Goal: Information Seeking & Learning: Compare options

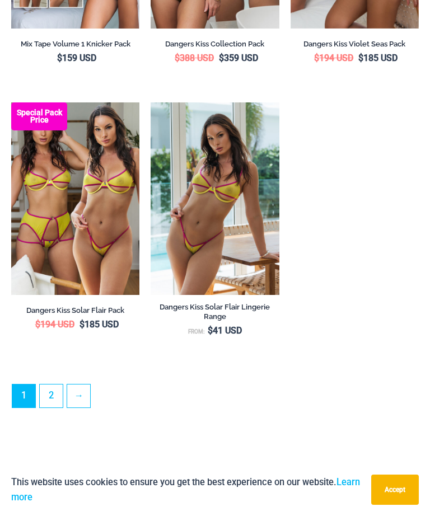
scroll to position [3003, 0]
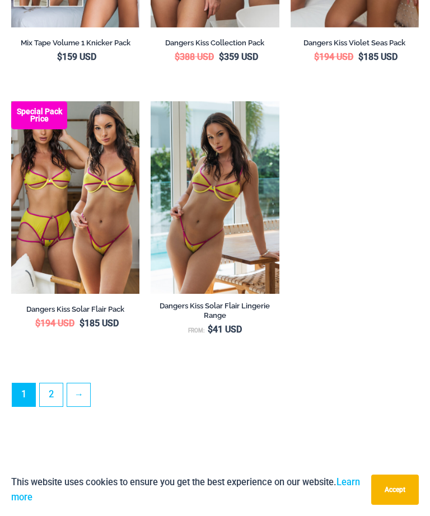
click at [50, 384] on link "2" at bounding box center [51, 394] width 23 height 23
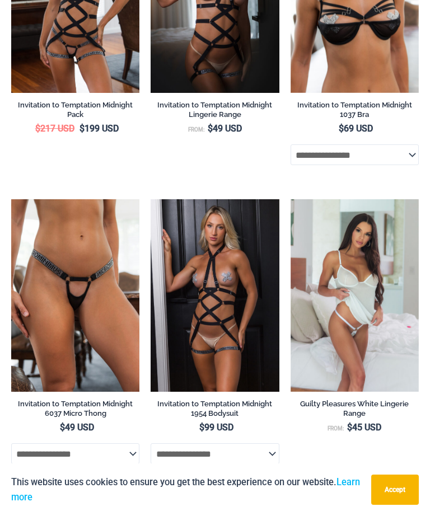
scroll to position [1102, 0]
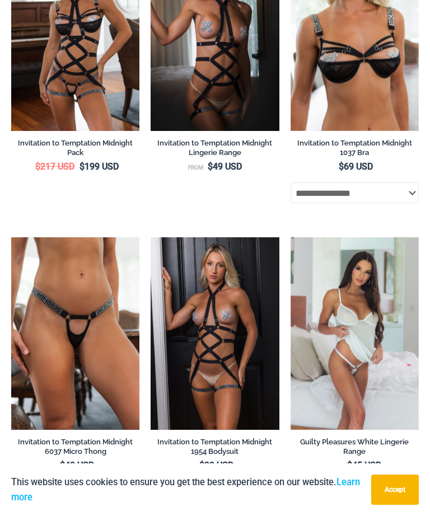
click at [11, 237] on img at bounding box center [11, 237] width 0 height 0
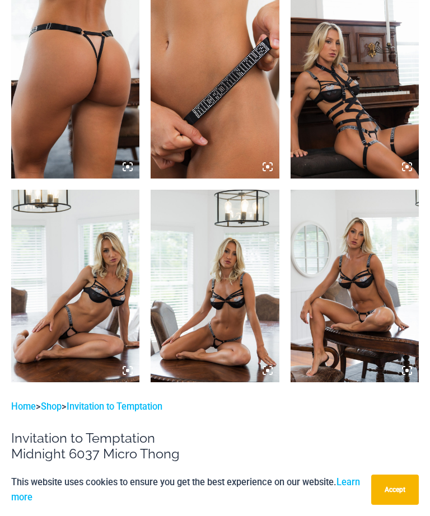
scroll to position [715, 0]
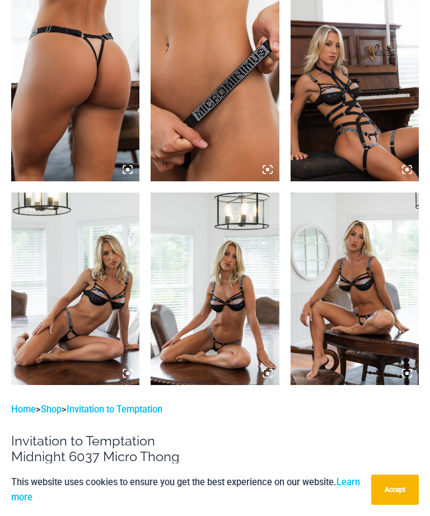
click at [219, 299] on img at bounding box center [215, 288] width 128 height 192
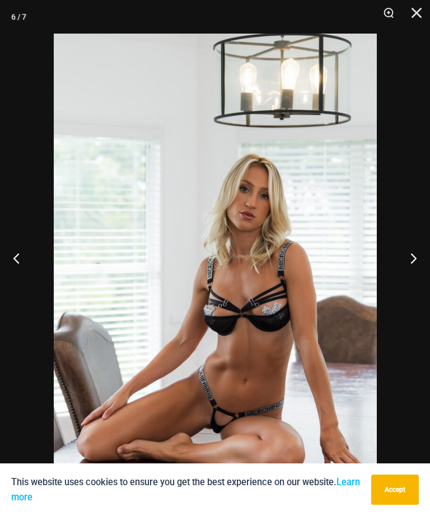
click at [406, 265] on button "Next" at bounding box center [409, 258] width 42 height 56
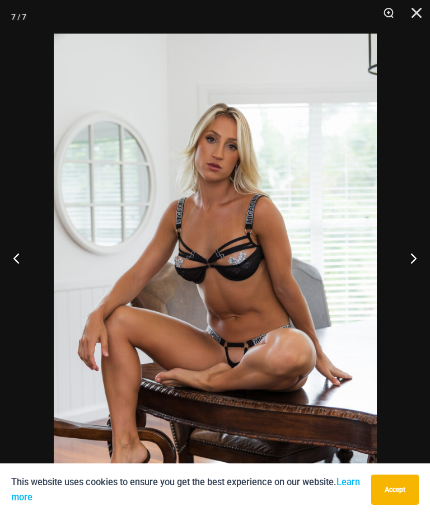
click at [416, 281] on button "Next" at bounding box center [409, 258] width 42 height 56
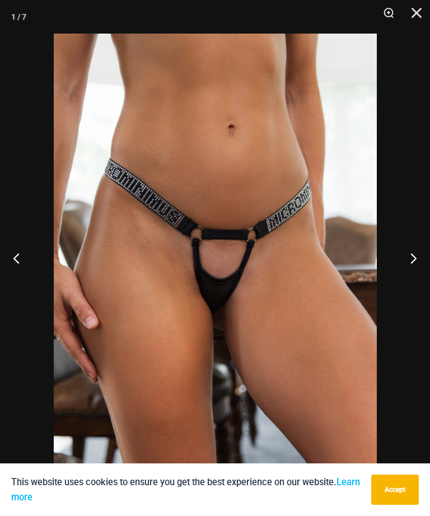
click at [416, 272] on button "Next" at bounding box center [409, 258] width 42 height 56
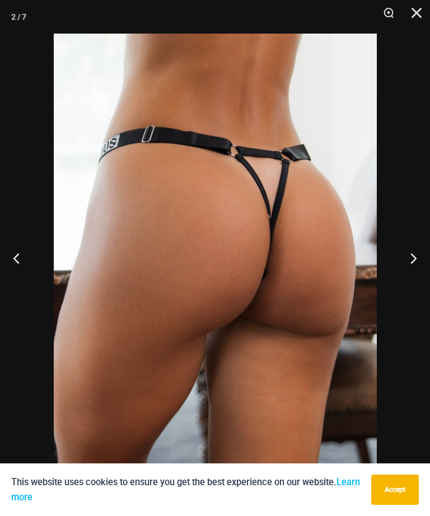
click at [410, 273] on button "Next" at bounding box center [409, 258] width 42 height 56
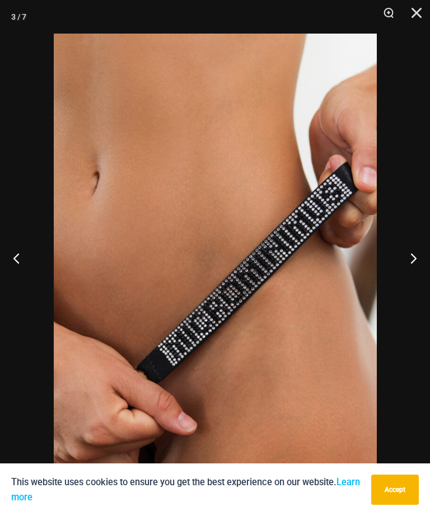
click at [410, 275] on button "Next" at bounding box center [409, 258] width 42 height 56
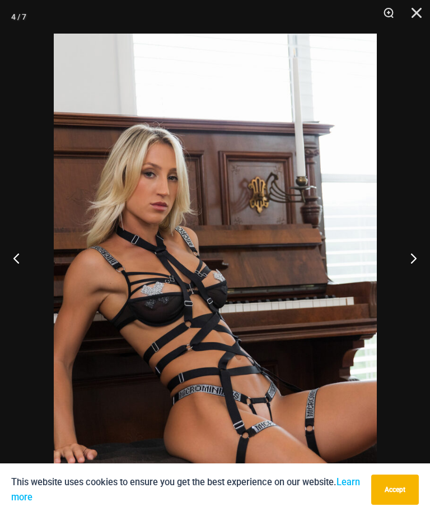
click at [413, 284] on button "Next" at bounding box center [409, 258] width 42 height 56
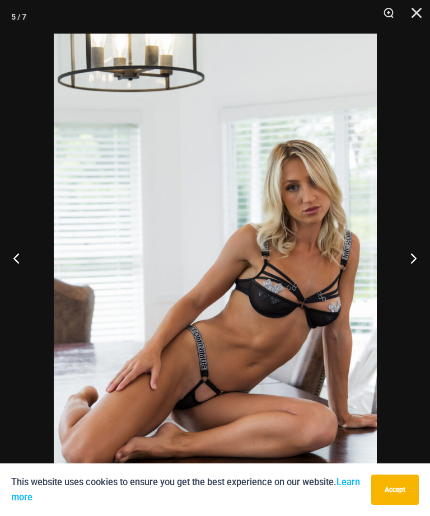
click at [416, 270] on button "Next" at bounding box center [409, 258] width 42 height 56
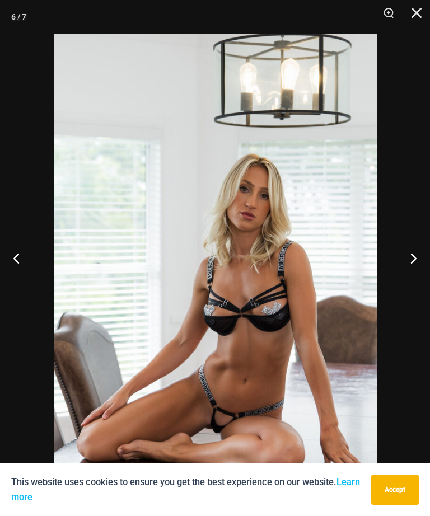
click at [422, 16] on button "Close" at bounding box center [412, 17] width 28 height 34
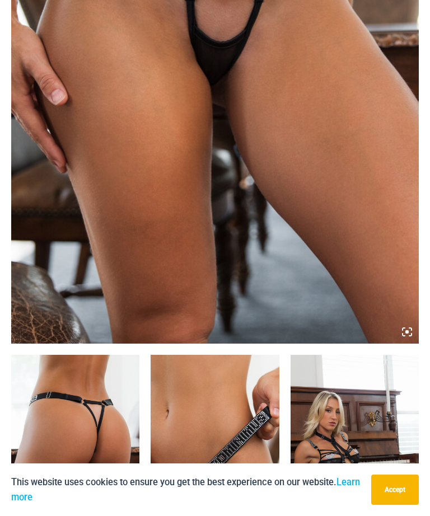
scroll to position [301, 0]
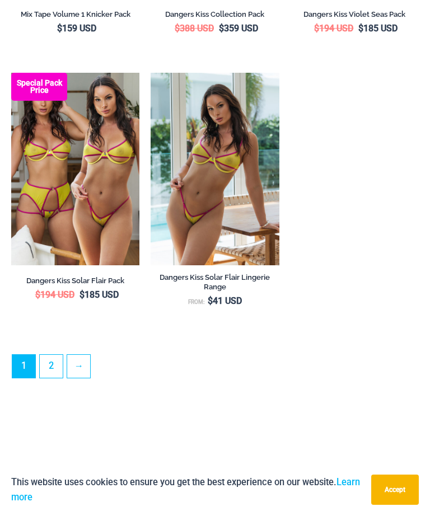
scroll to position [3035, 0]
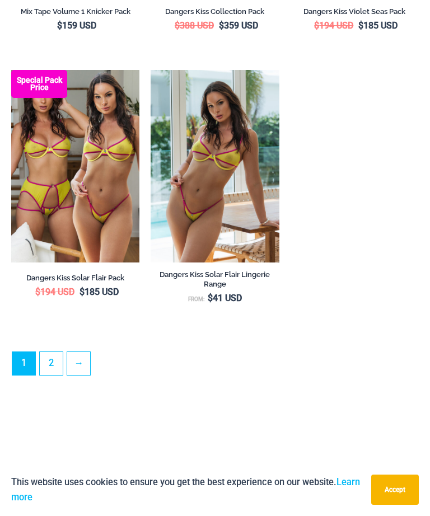
click at [51, 356] on link "2" at bounding box center [51, 363] width 23 height 23
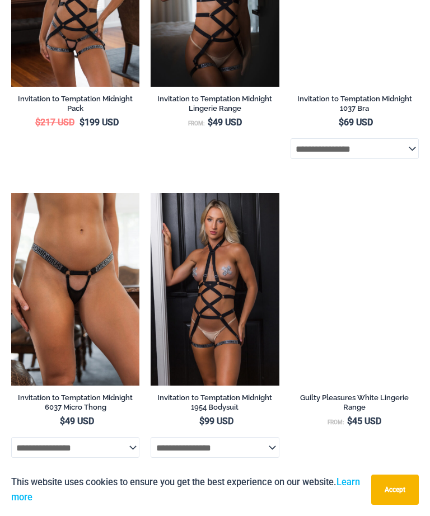
scroll to position [1135, 0]
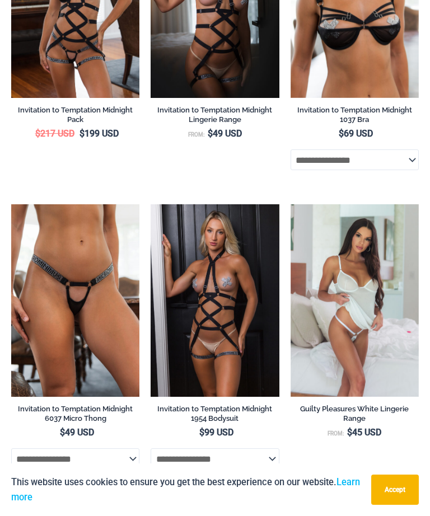
click at [151, 204] on img at bounding box center [151, 204] width 0 height 0
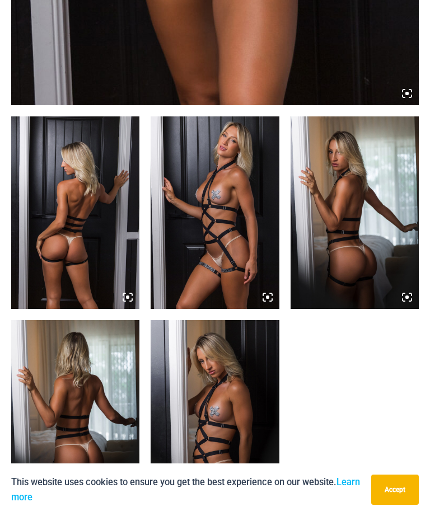
scroll to position [585, 0]
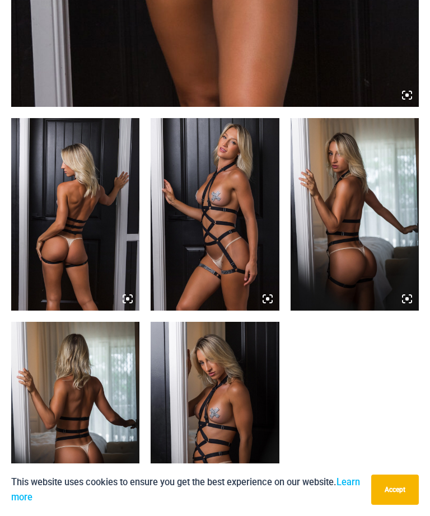
click at [351, 245] on img at bounding box center [354, 214] width 128 height 192
click at [227, 429] on img at bounding box center [215, 418] width 128 height 192
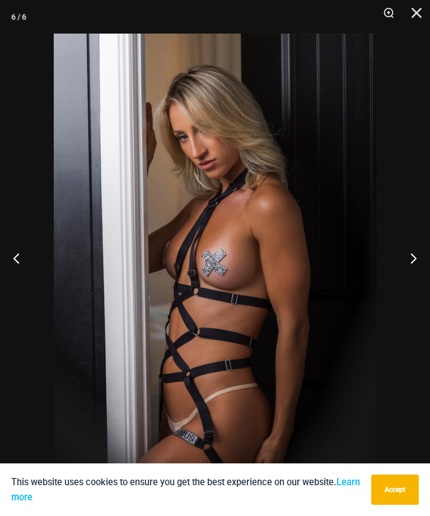
click at [416, 279] on button "Next" at bounding box center [409, 258] width 42 height 56
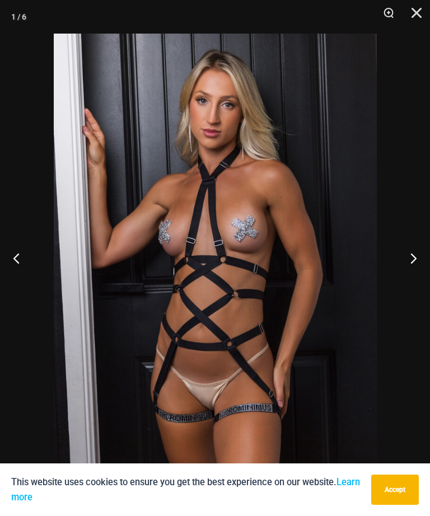
click at [412, 280] on button "Next" at bounding box center [409, 258] width 42 height 56
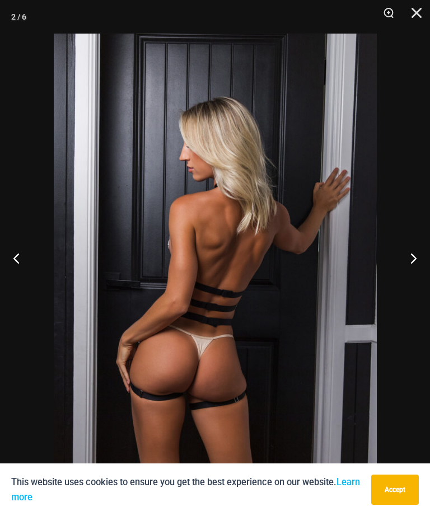
click at [408, 281] on button "Next" at bounding box center [409, 258] width 42 height 56
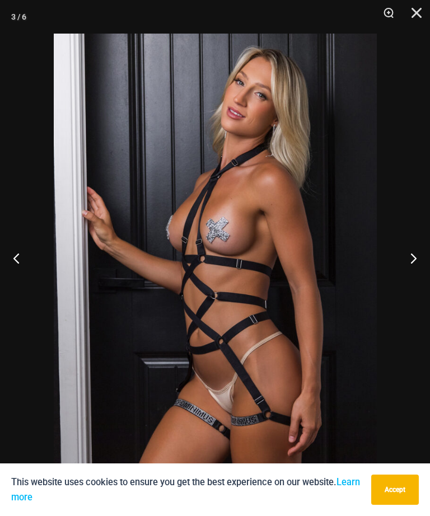
click at [417, 282] on button "Next" at bounding box center [409, 258] width 42 height 56
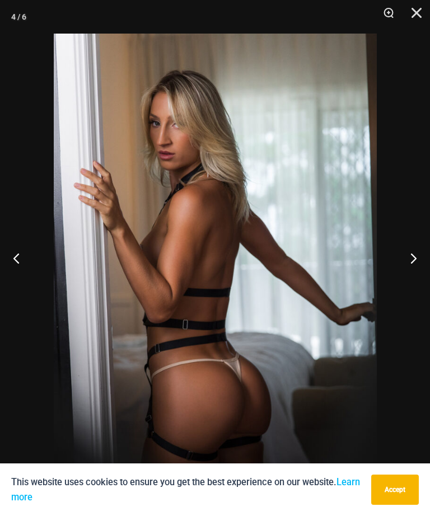
click at [417, 282] on button "Next" at bounding box center [409, 258] width 42 height 56
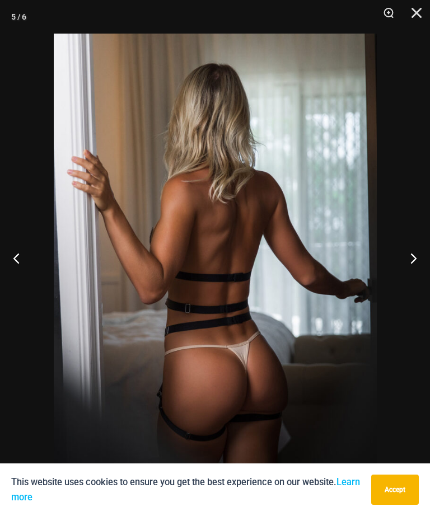
click at [403, 281] on button "Next" at bounding box center [409, 258] width 42 height 56
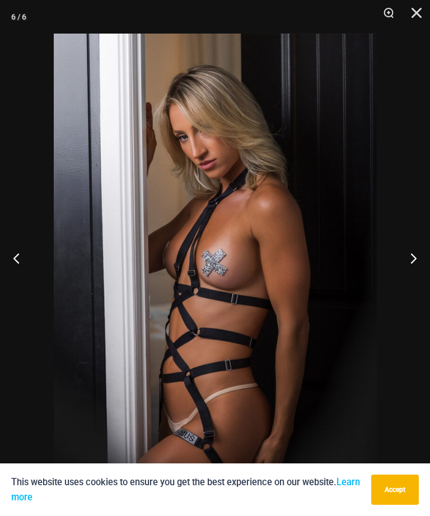
click at [12, 281] on button "Previous" at bounding box center [21, 258] width 42 height 56
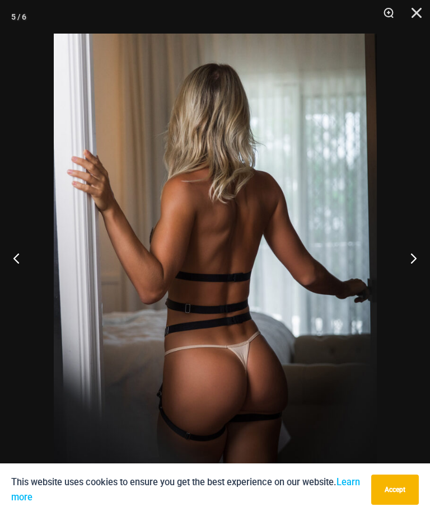
click at [424, 8] on button "Close" at bounding box center [412, 17] width 28 height 34
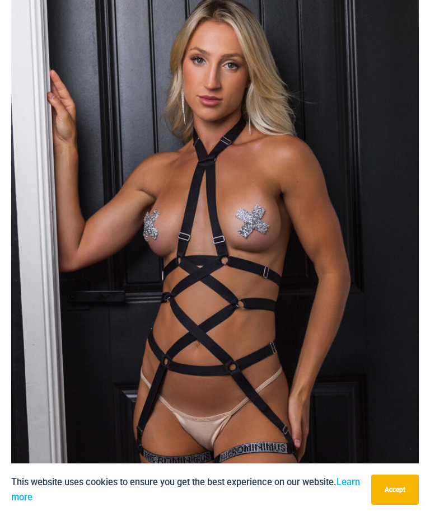
scroll to position [69, 0]
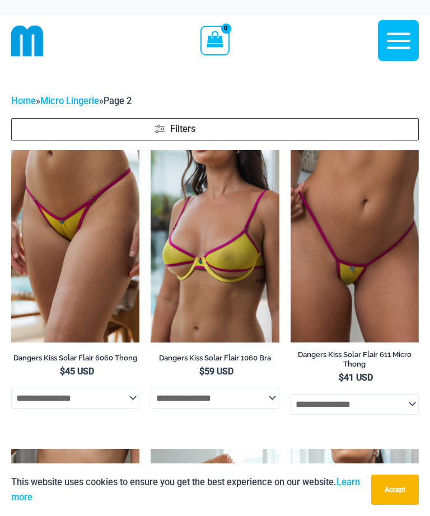
click at [151, 150] on img at bounding box center [151, 150] width 0 height 0
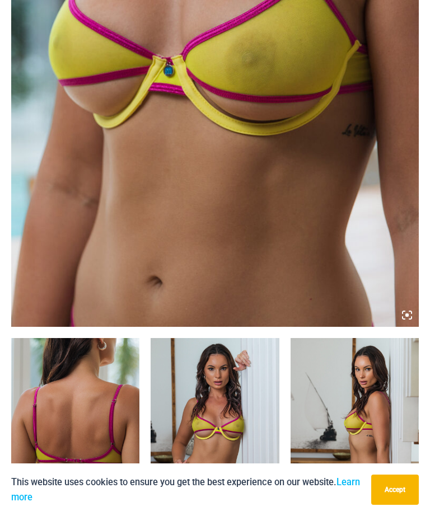
scroll to position [371, 0]
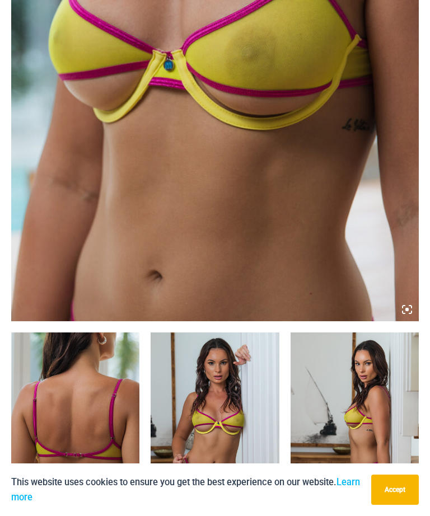
click at [208, 405] on img at bounding box center [215, 428] width 128 height 192
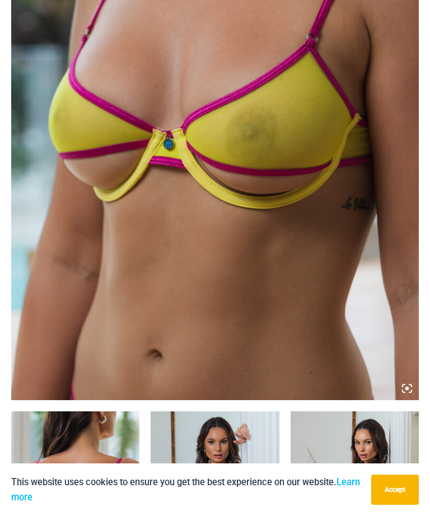
scroll to position [268, 0]
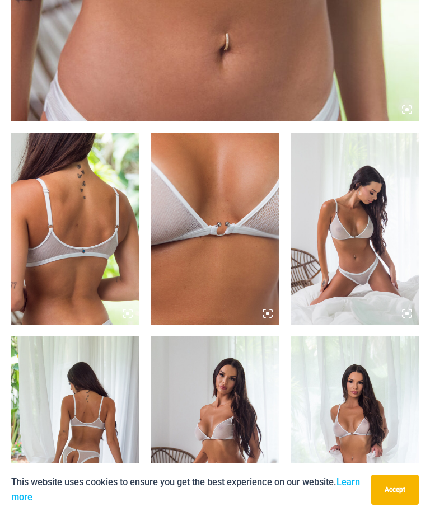
scroll to position [571, 0]
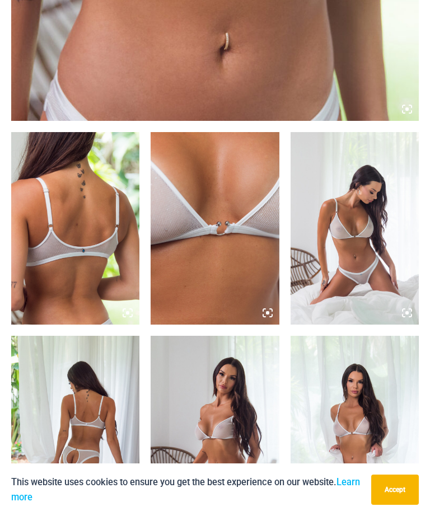
click at [212, 422] on img at bounding box center [215, 432] width 128 height 192
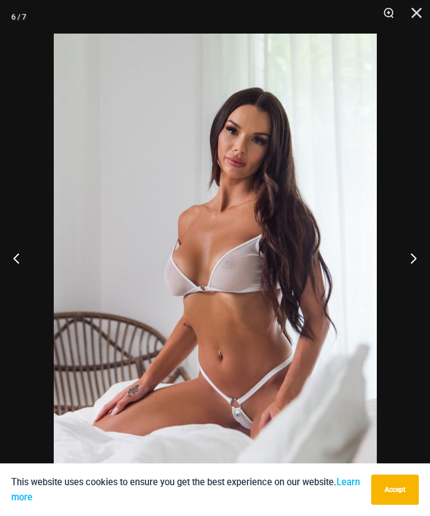
click at [419, 280] on button "Next" at bounding box center [409, 258] width 42 height 56
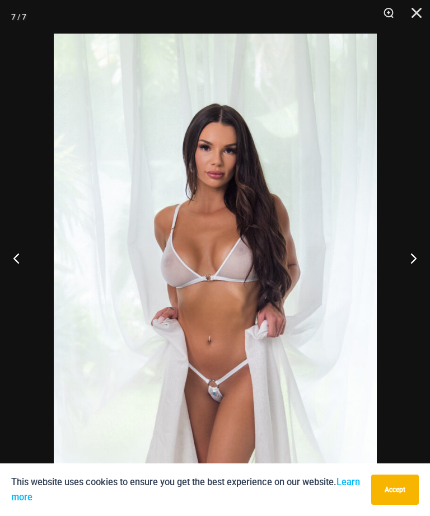
click at [414, 277] on button "Next" at bounding box center [409, 258] width 42 height 56
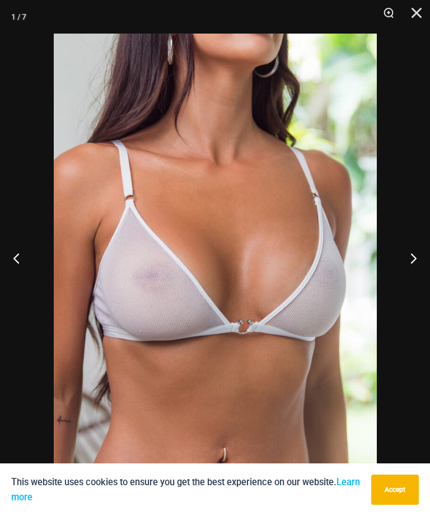
click at [414, 12] on button "Close" at bounding box center [412, 17] width 28 height 34
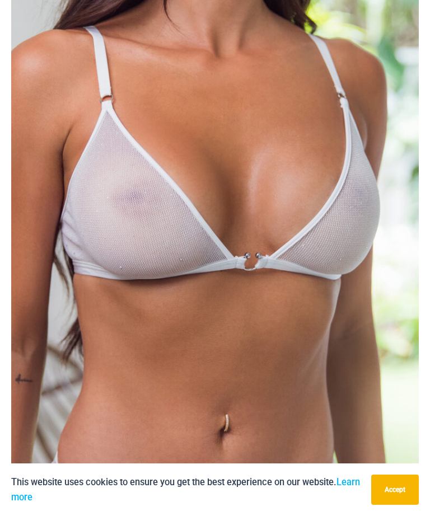
scroll to position [168, 0]
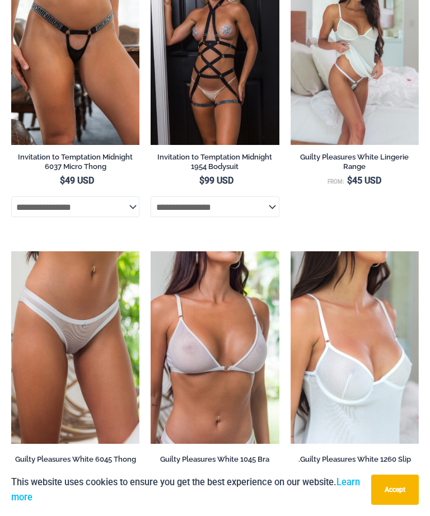
scroll to position [1155, 0]
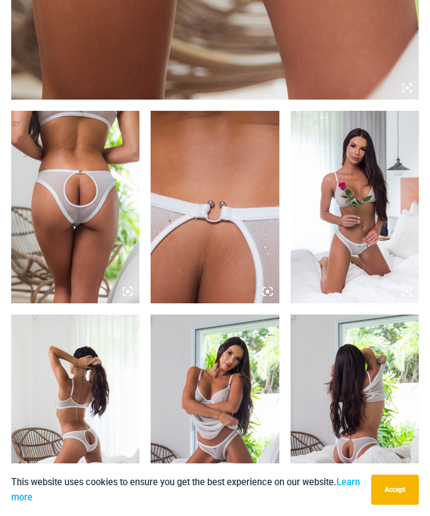
scroll to position [590, 0]
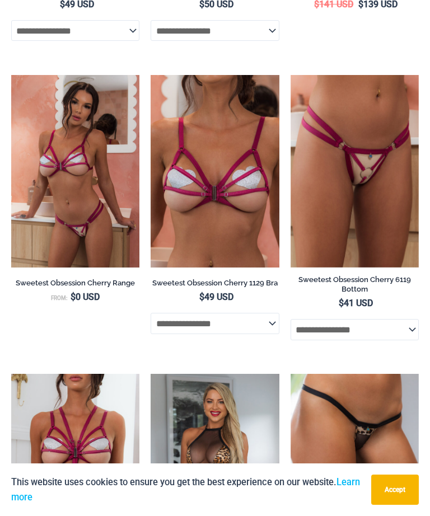
scroll to position [2148, 0]
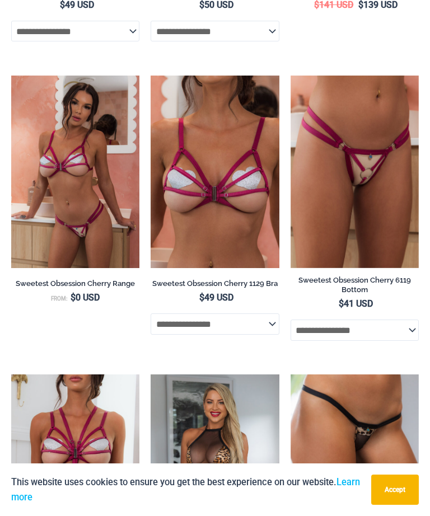
click at [151, 76] on img at bounding box center [151, 76] width 0 height 0
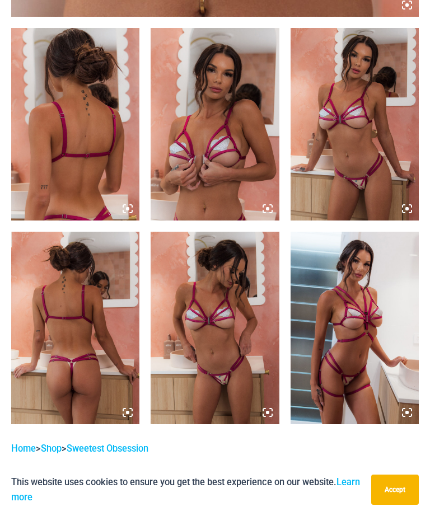
scroll to position [671, 0]
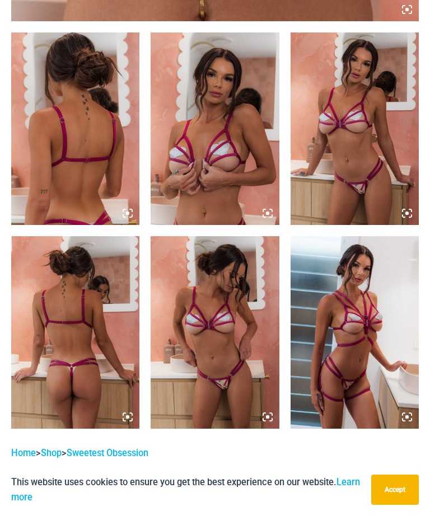
click at [359, 345] on img at bounding box center [354, 332] width 128 height 192
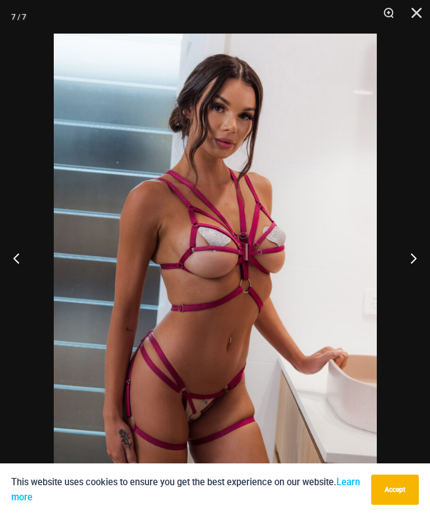
click at [419, 277] on button "Next" at bounding box center [409, 258] width 42 height 56
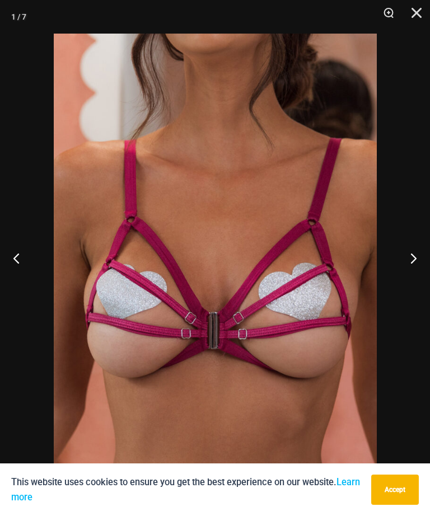
click at [420, 17] on button "Close" at bounding box center [412, 17] width 28 height 34
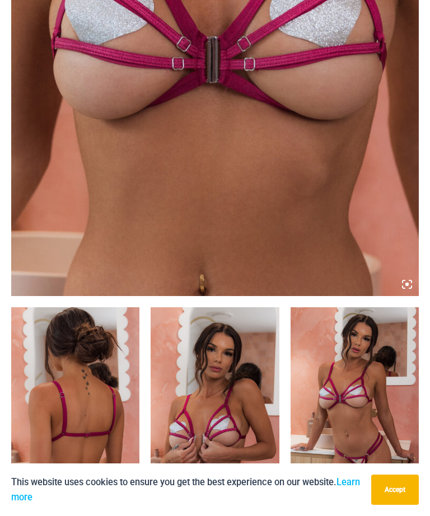
scroll to position [376, 0]
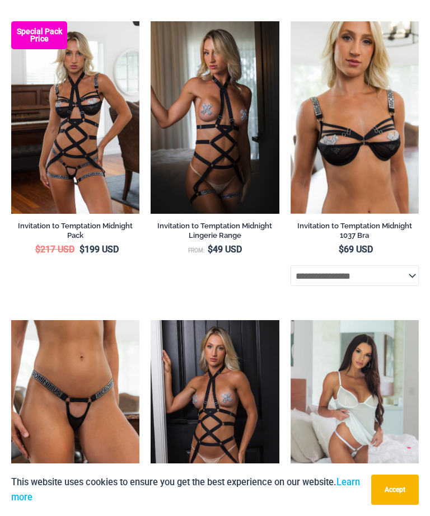
scroll to position [1044, 0]
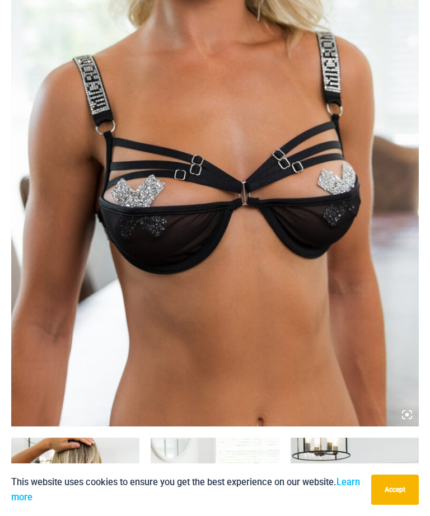
scroll to position [259, 0]
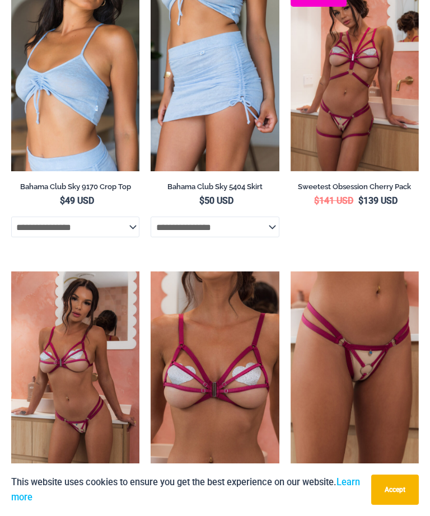
scroll to position [1952, 0]
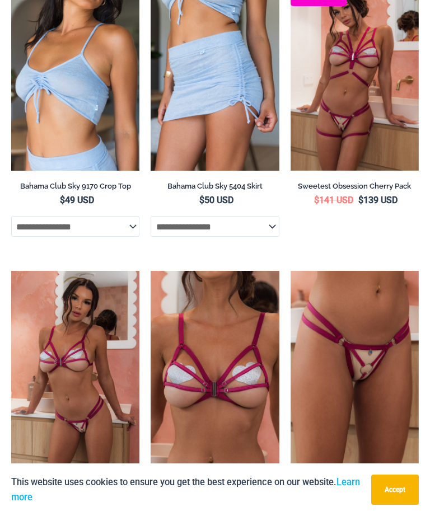
click at [290, 271] on img at bounding box center [290, 271] width 0 height 0
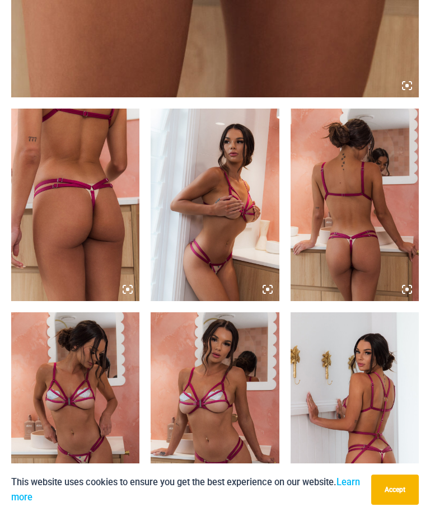
scroll to position [595, 0]
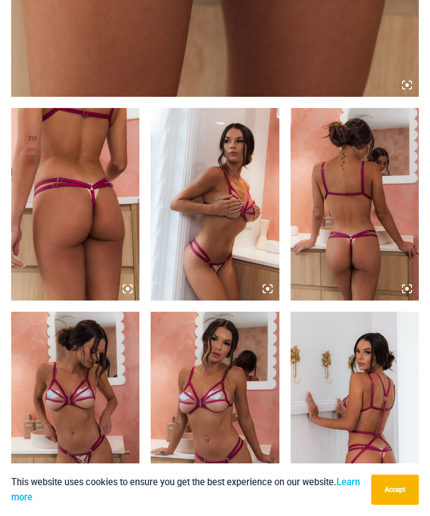
click at [353, 384] on img at bounding box center [354, 408] width 128 height 192
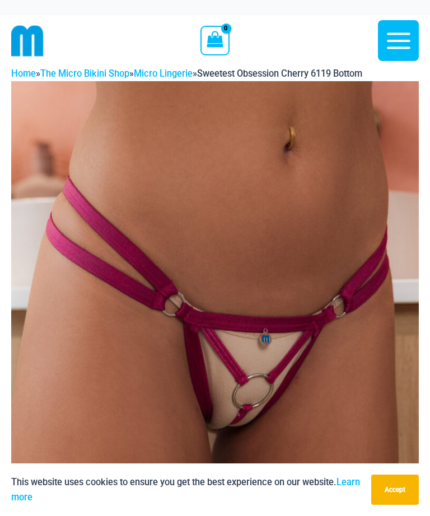
scroll to position [0, 0]
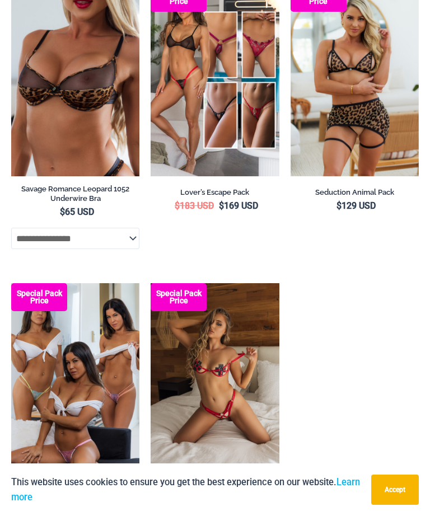
scroll to position [2836, 0]
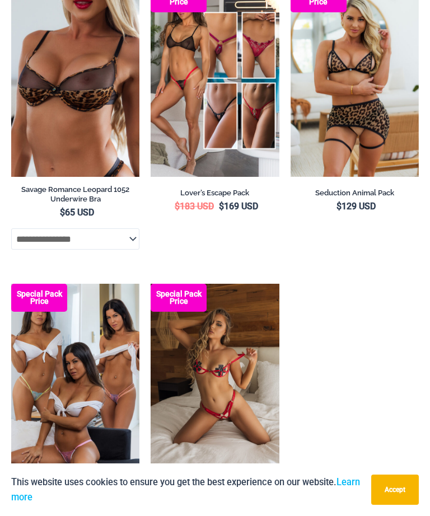
click at [151, 284] on img at bounding box center [151, 284] width 0 height 0
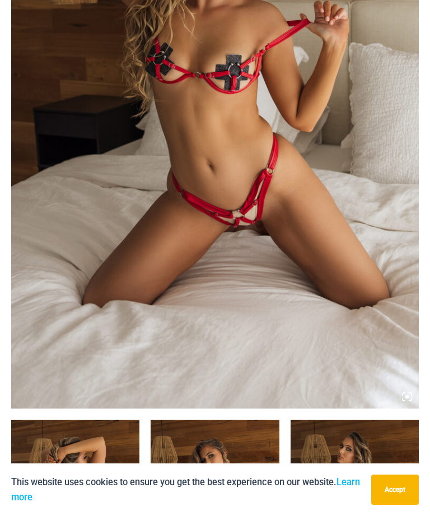
scroll to position [278, 0]
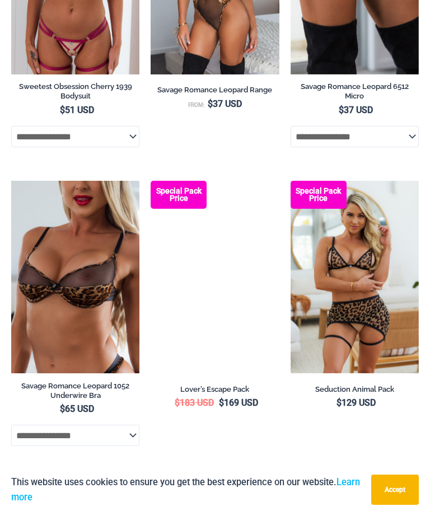
scroll to position [2641, 0]
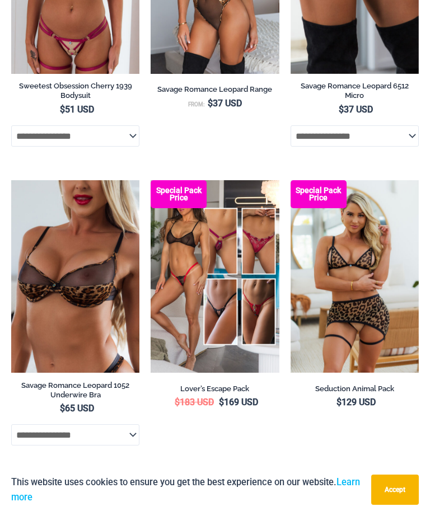
click at [11, 180] on img at bounding box center [11, 180] width 0 height 0
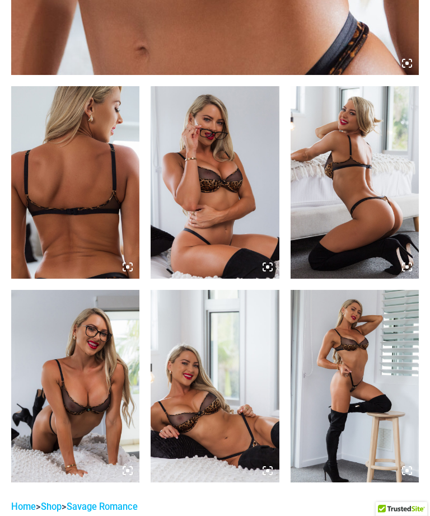
scroll to position [622, 0]
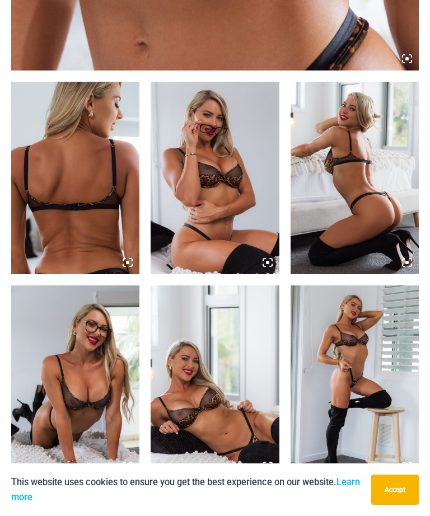
click at [186, 406] on img at bounding box center [215, 381] width 128 height 192
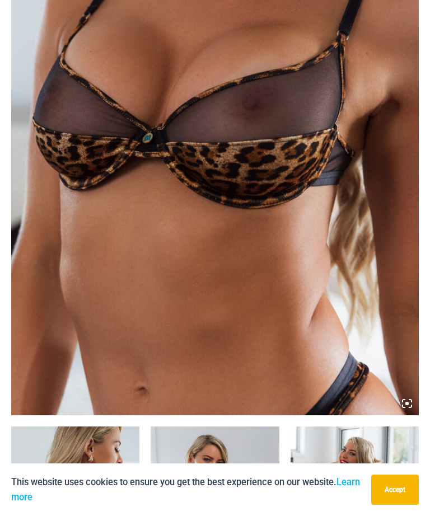
scroll to position [247, 0]
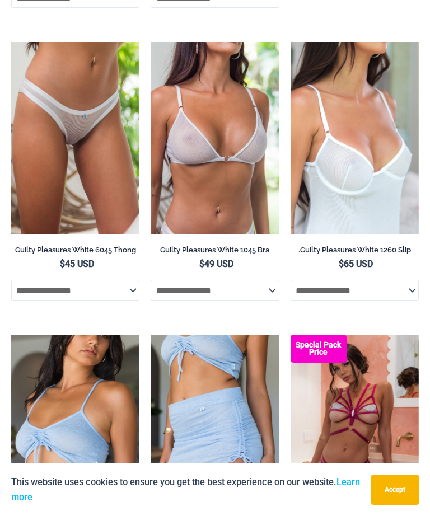
scroll to position [1622, 0]
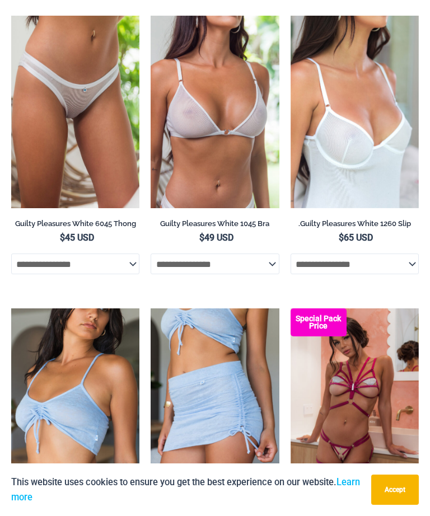
click at [11, 308] on img at bounding box center [11, 308] width 0 height 0
